Goal: Book appointment/travel/reservation

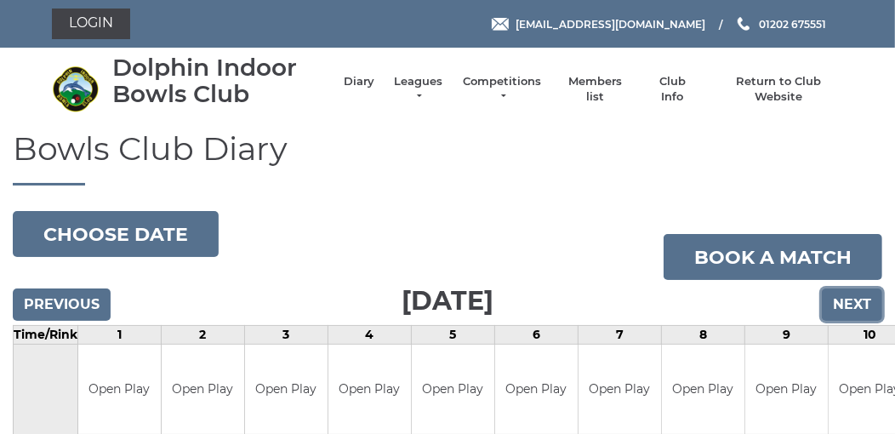
click at [853, 297] on input "Next" at bounding box center [852, 304] width 60 height 32
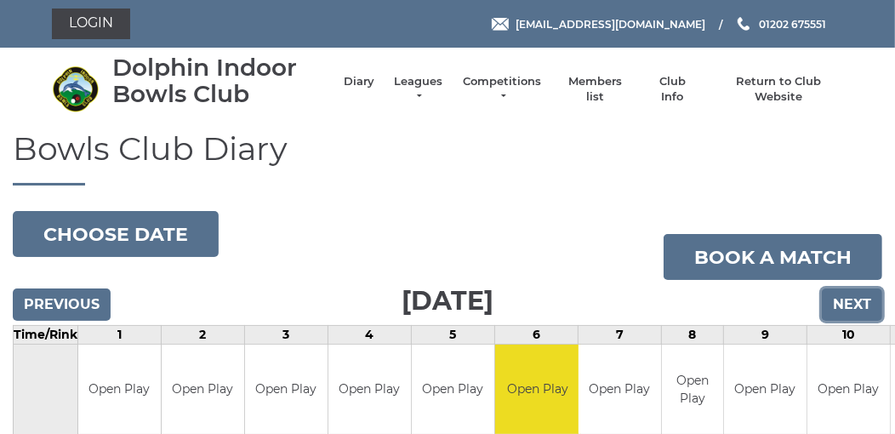
click at [853, 297] on input "Next" at bounding box center [852, 304] width 60 height 32
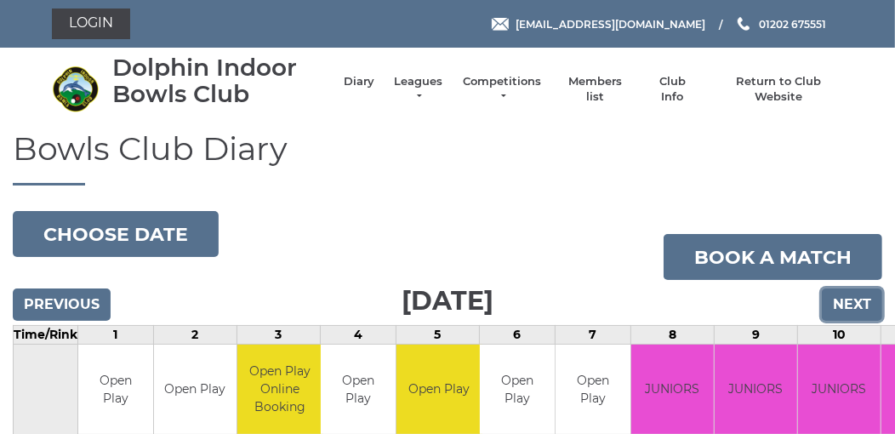
click at [853, 297] on input "Next" at bounding box center [852, 304] width 60 height 32
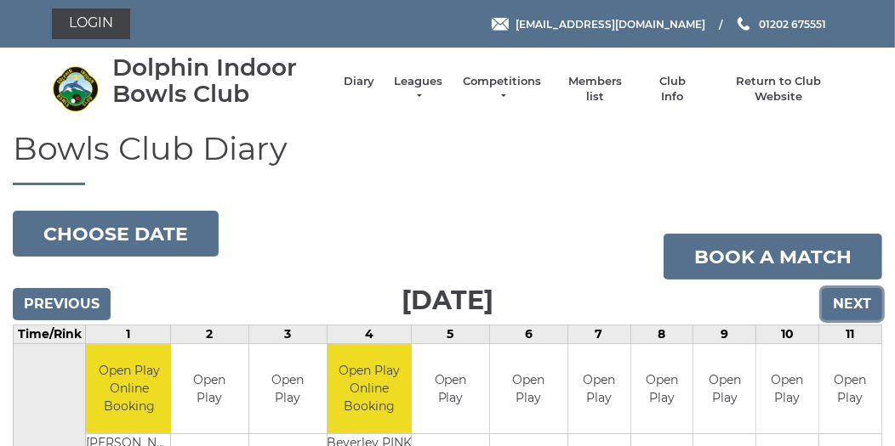
click at [853, 297] on input "Next" at bounding box center [852, 304] width 60 height 32
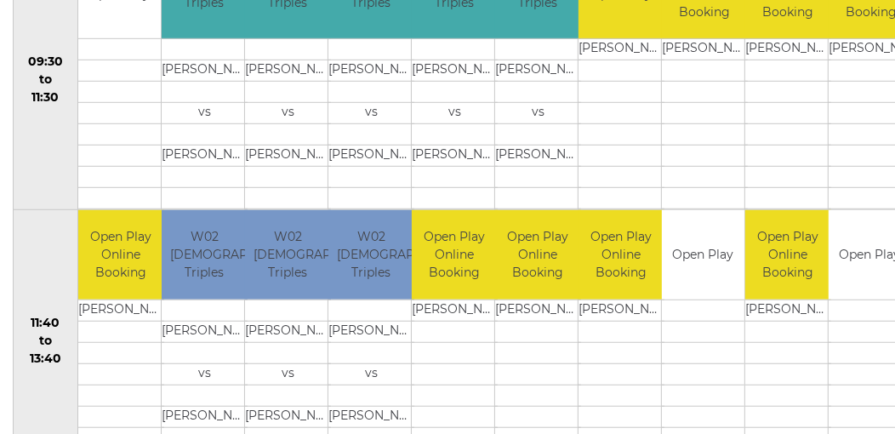
scroll to position [680, 0]
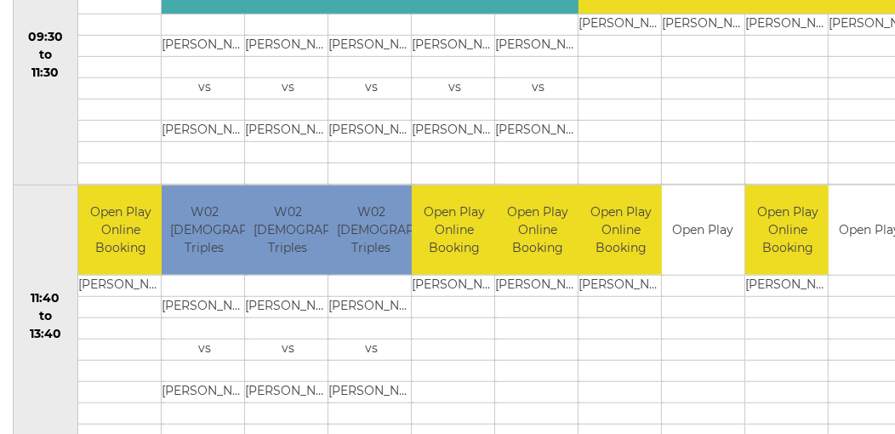
drag, startPoint x: 797, startPoint y: 282, endPoint x: 787, endPoint y: 253, distance: 31.5
click at [787, 253] on tbody "Open Play Online Booking Michael MAIDMENT" at bounding box center [788, 314] width 86 height 259
click at [778, 304] on td at bounding box center [788, 306] width 86 height 21
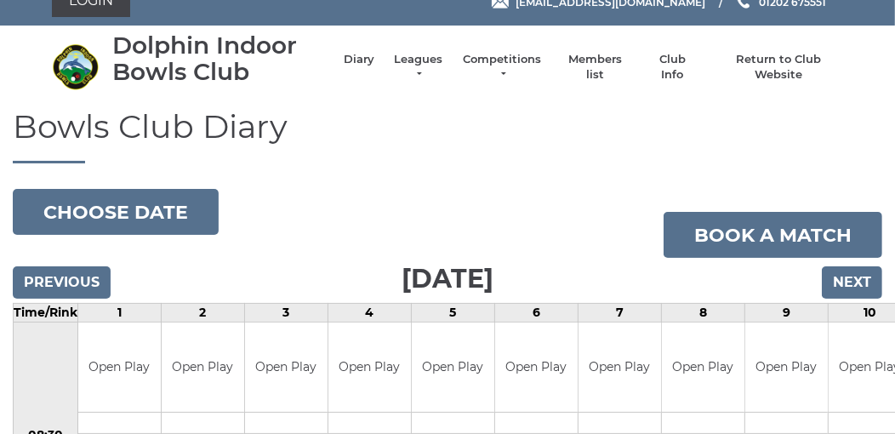
scroll to position [0, 0]
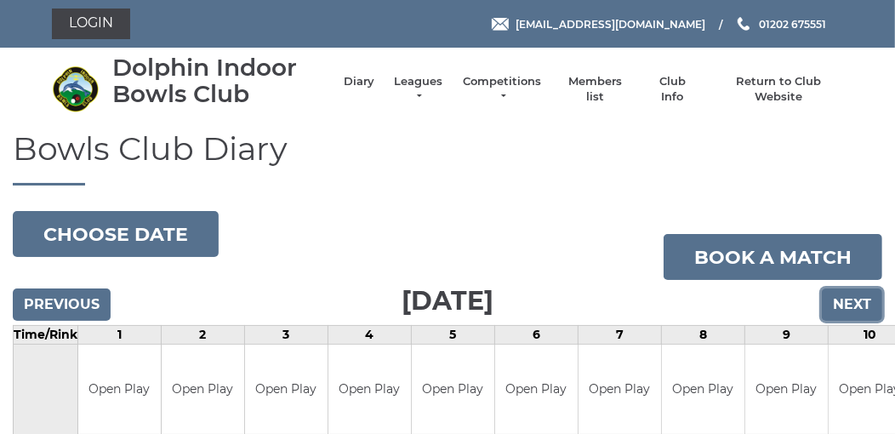
click at [856, 296] on input "Next" at bounding box center [852, 304] width 60 height 32
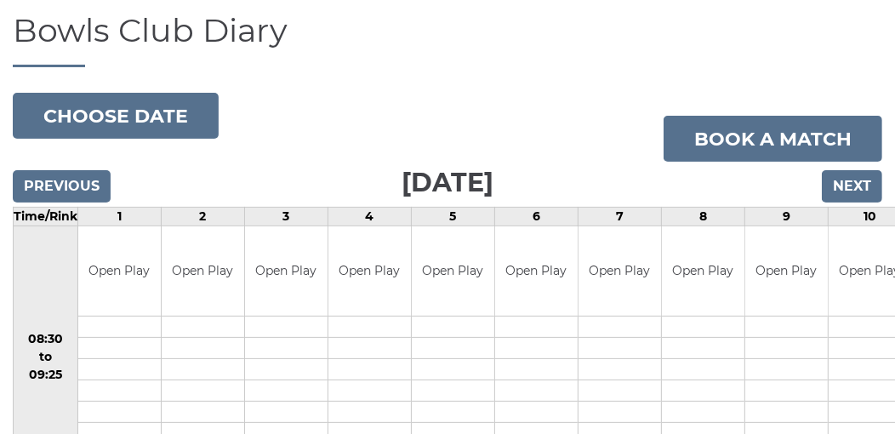
scroll to position [102, 0]
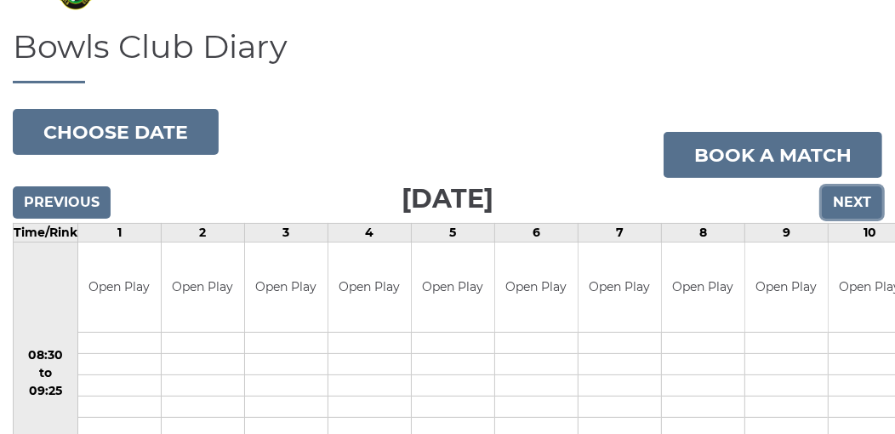
click at [842, 206] on input "Next" at bounding box center [852, 202] width 60 height 32
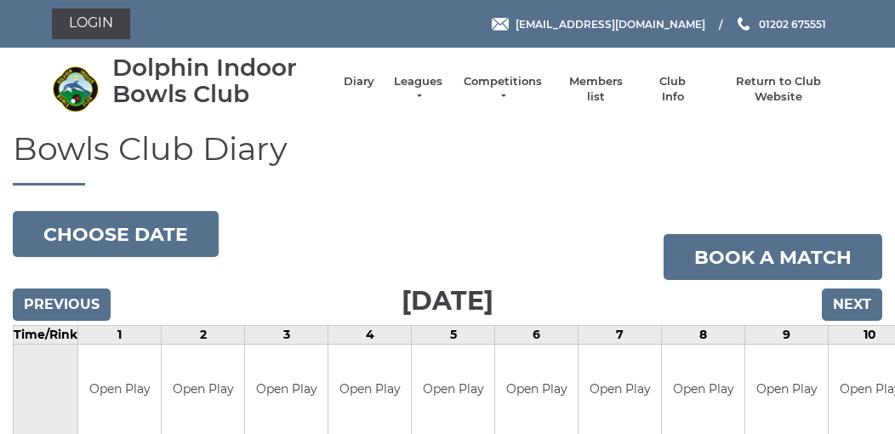
click at [861, 294] on input "Next" at bounding box center [852, 304] width 60 height 32
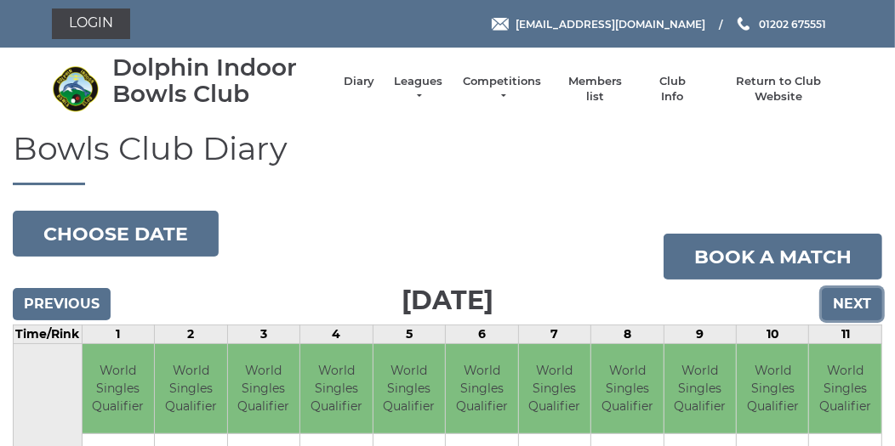
click at [861, 294] on input "Next" at bounding box center [852, 304] width 60 height 32
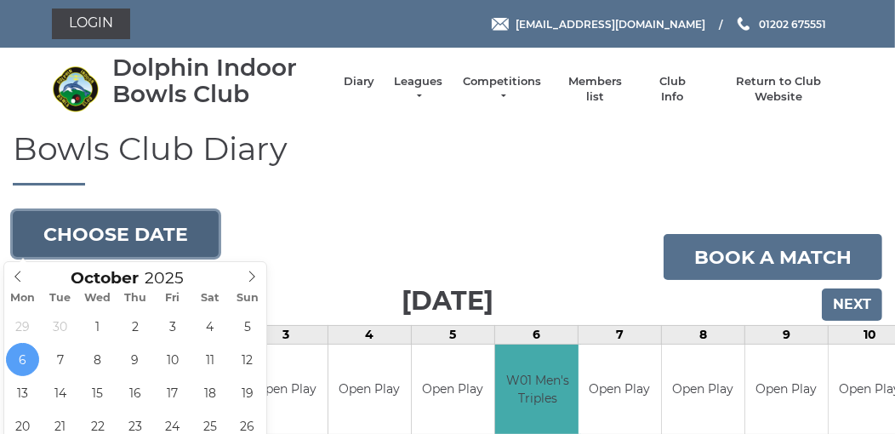
click at [152, 241] on button "Choose date" at bounding box center [116, 234] width 206 height 46
type input "2025-09-29"
